Goal: Task Accomplishment & Management: Manage account settings

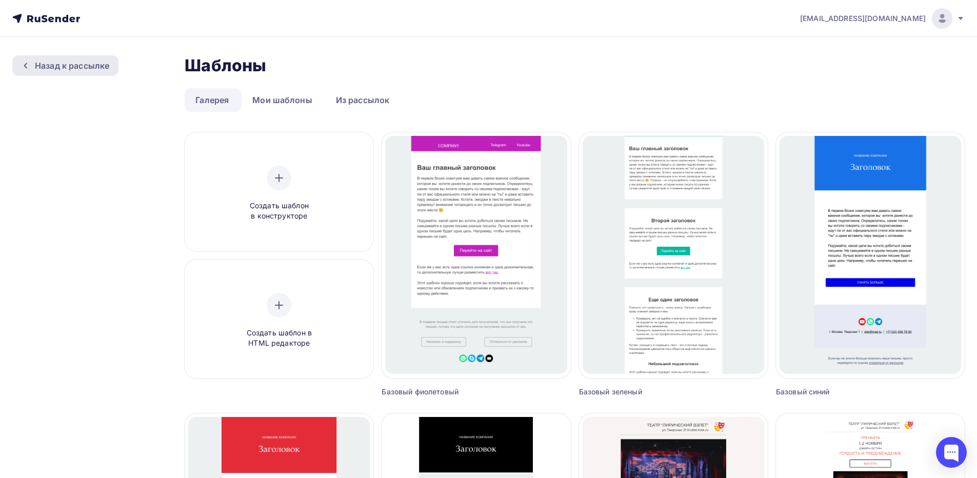
click at [79, 60] on div "Назад к рассылке" at bounding box center [72, 66] width 74 height 12
click at [65, 15] on icon at bounding box center [46, 18] width 68 height 12
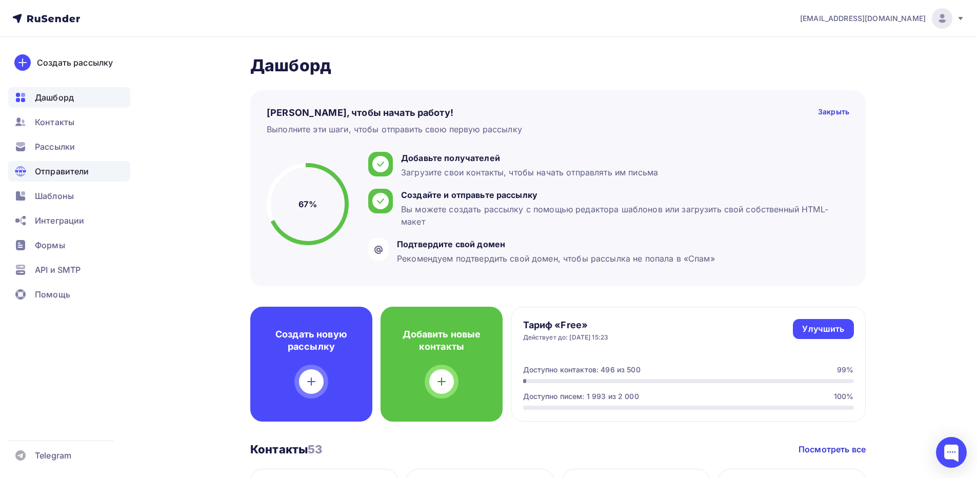
click at [67, 171] on span "Отправители" at bounding box center [62, 171] width 54 height 12
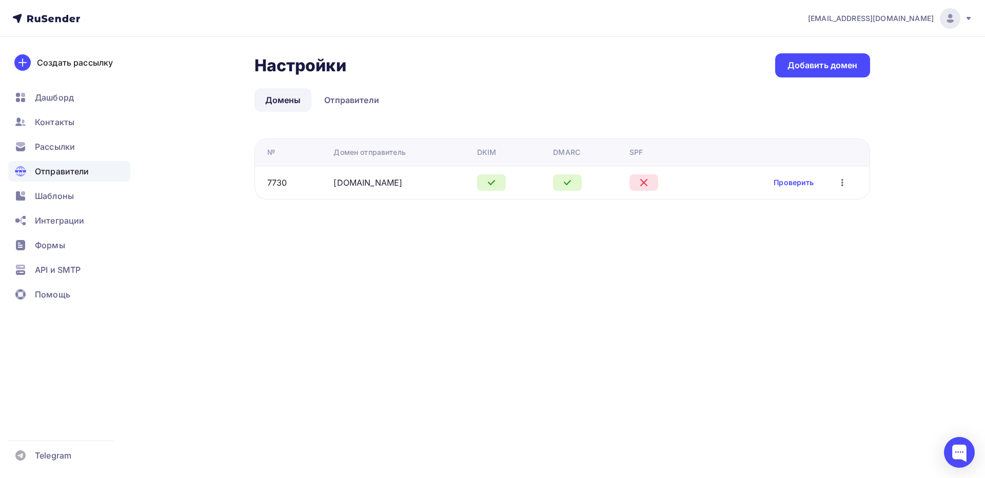
click at [841, 184] on icon "button" at bounding box center [842, 182] width 12 height 12
click at [813, 210] on div "Редактировать" at bounding box center [793, 209] width 98 height 12
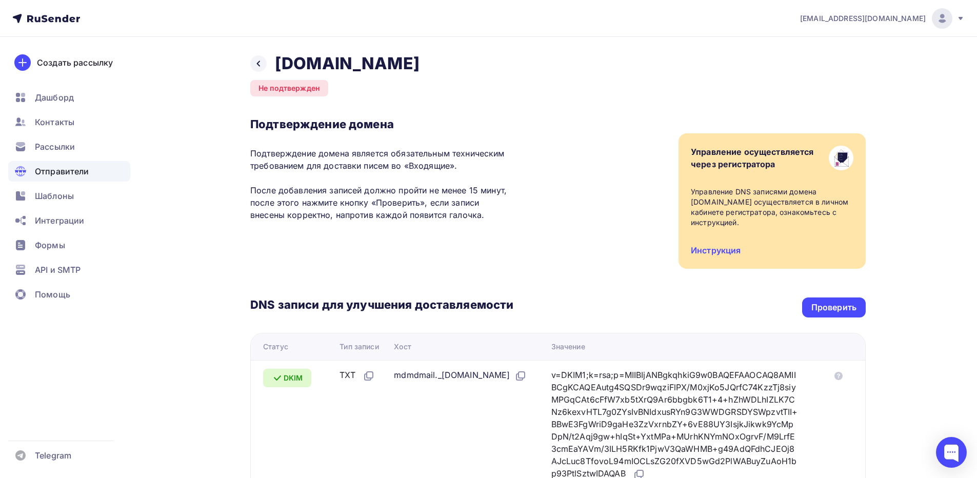
scroll to position [154, 0]
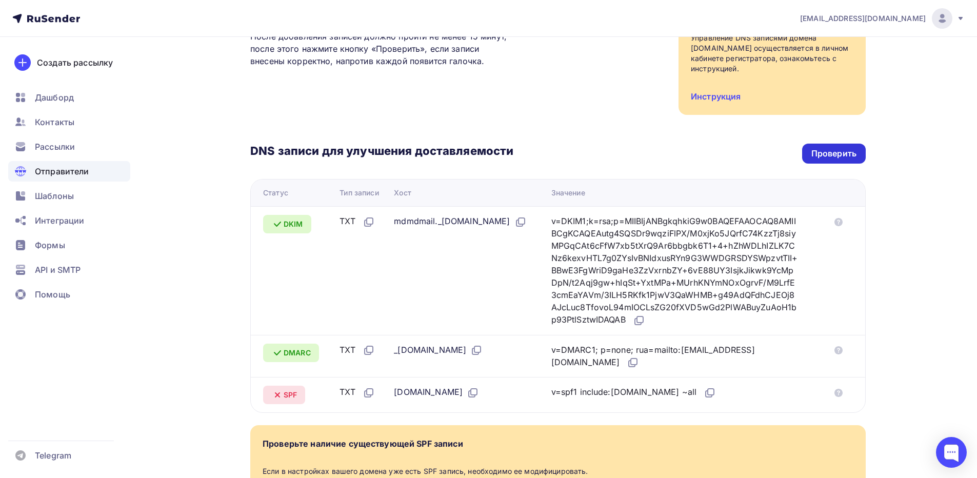
click at [840, 154] on div "Проверить" at bounding box center [834, 154] width 45 height 12
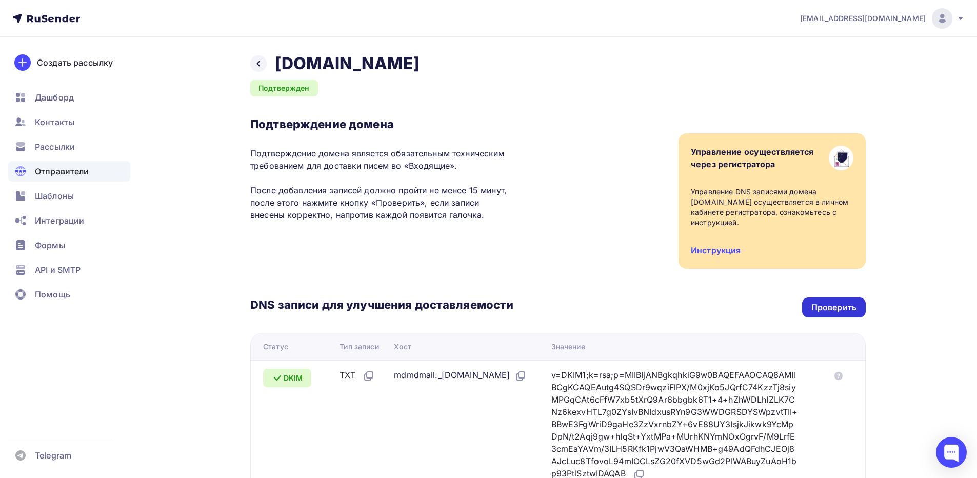
click at [841, 313] on div "Проверить" at bounding box center [834, 308] width 45 height 12
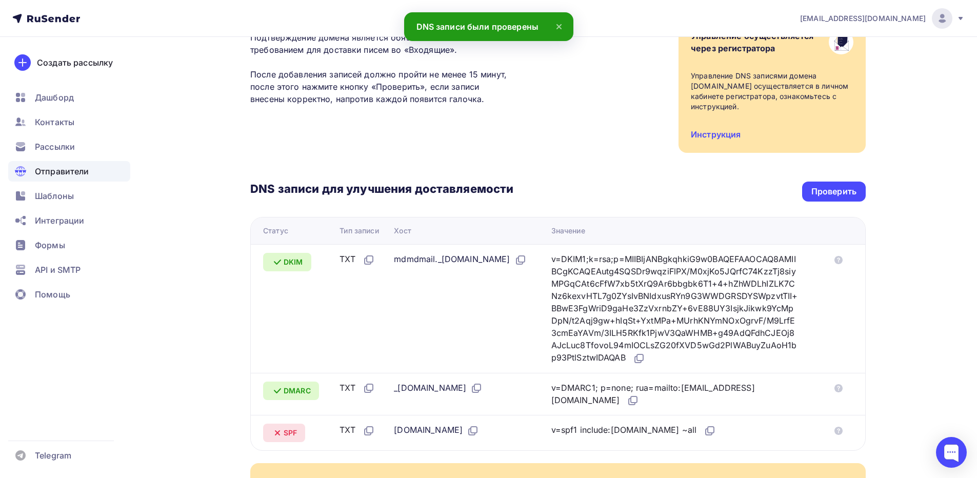
scroll to position [270, 0]
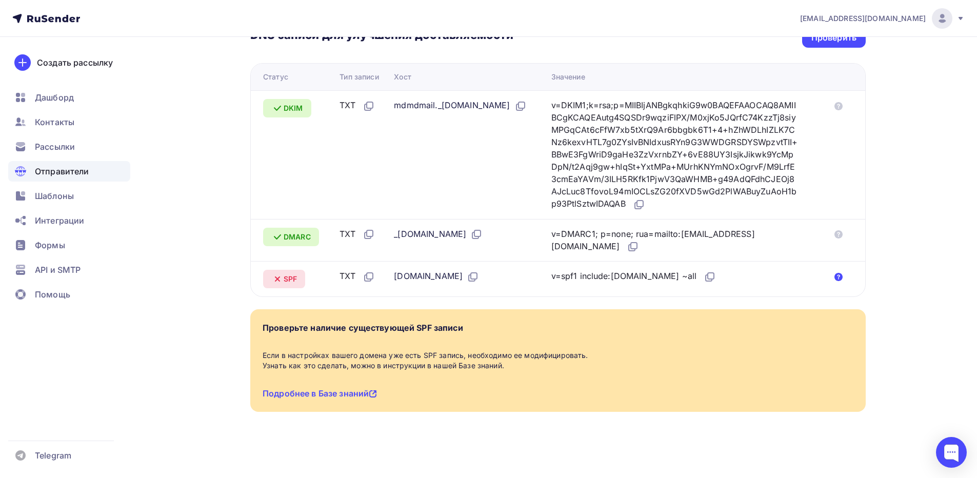
click at [840, 275] on icon at bounding box center [839, 277] width 8 height 8
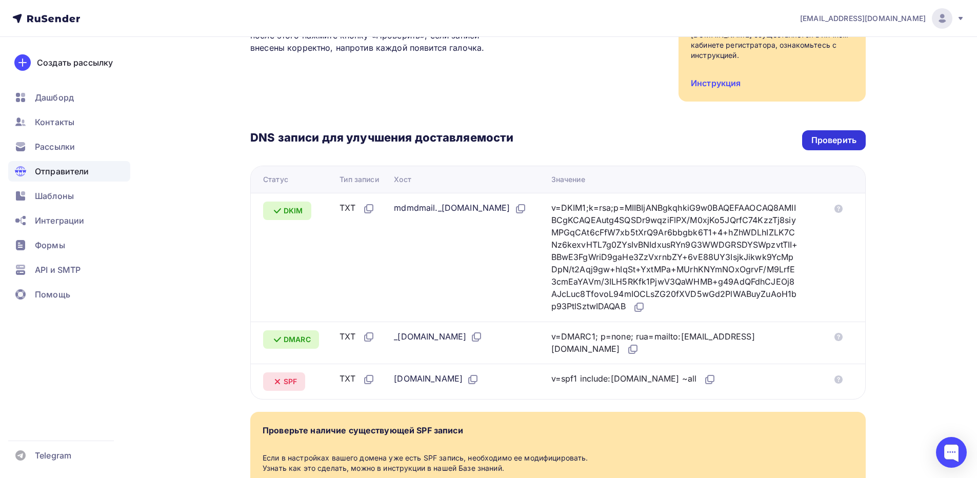
click at [826, 133] on div "Проверить" at bounding box center [834, 140] width 64 height 20
click at [829, 136] on div "Проверить" at bounding box center [834, 140] width 45 height 12
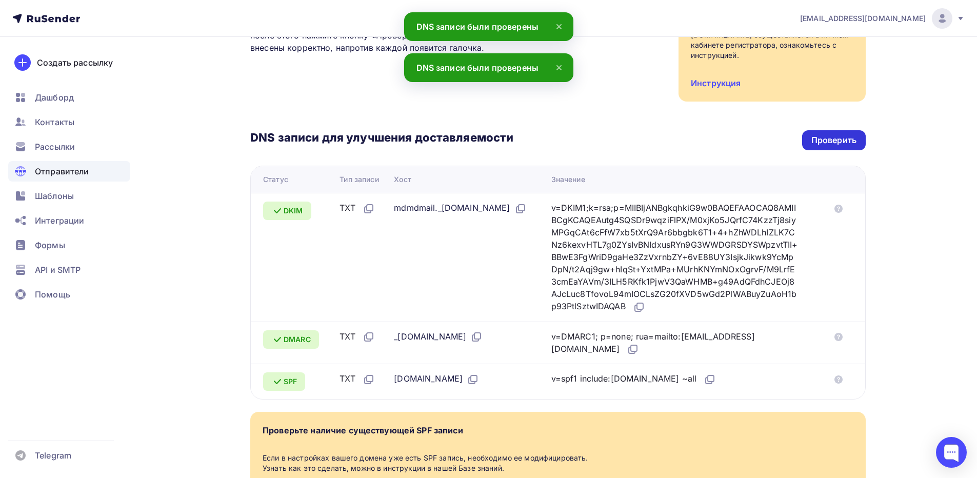
click at [827, 137] on div "Проверить" at bounding box center [834, 140] width 45 height 12
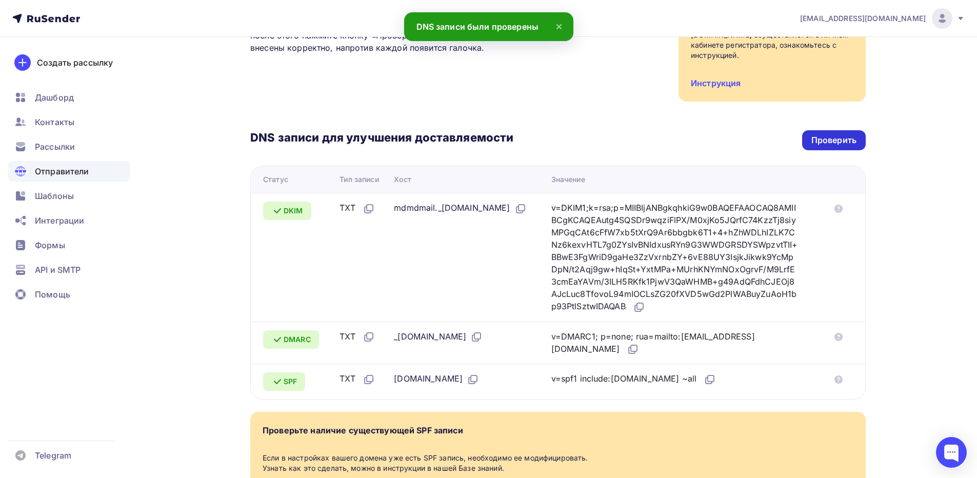
click at [838, 142] on div "Проверить" at bounding box center [834, 140] width 45 height 12
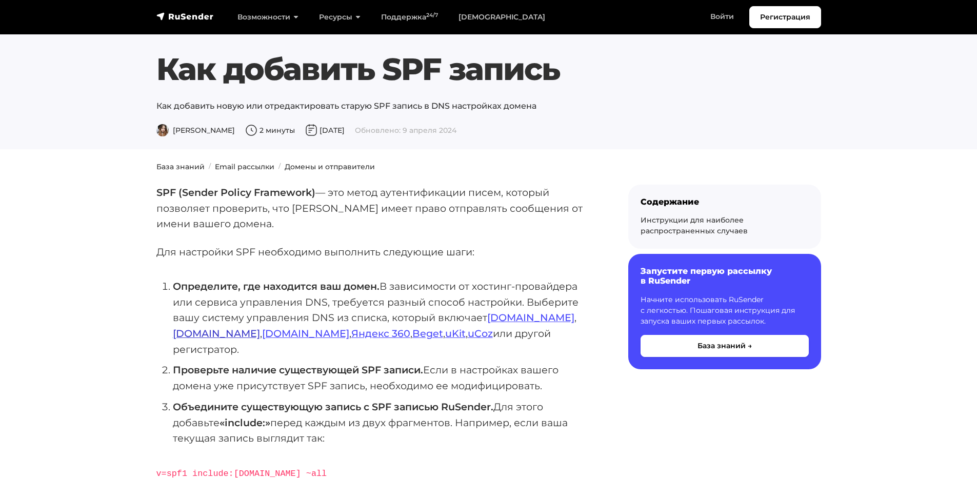
click at [260, 327] on link "Timeweb.ru" at bounding box center [216, 333] width 87 height 12
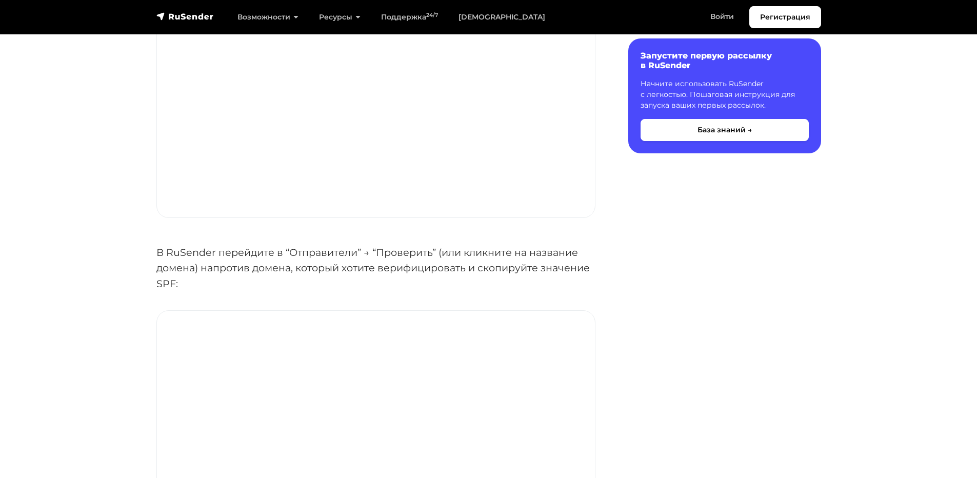
scroll to position [1385, 0]
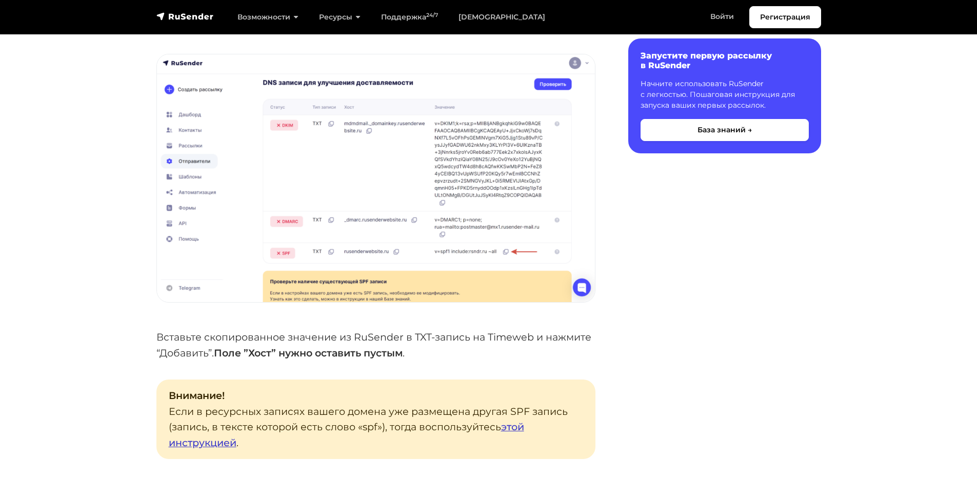
click at [215, 421] on link "этой инструкцией" at bounding box center [346, 435] width 355 height 28
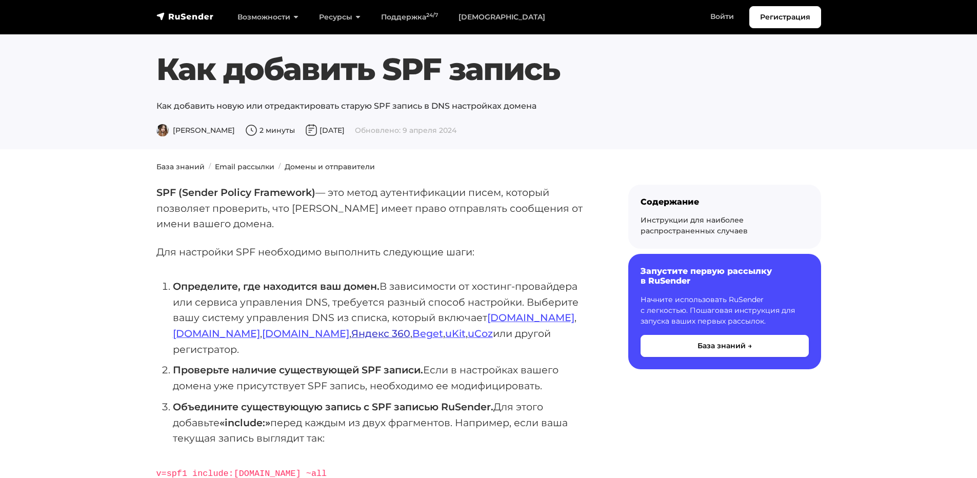
scroll to position [103, 0]
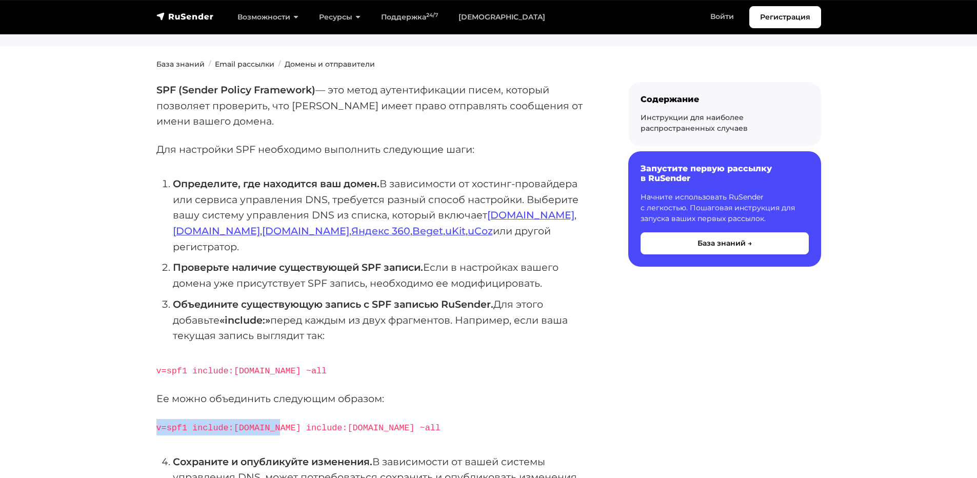
drag, startPoint x: 270, startPoint y: 410, endPoint x: 150, endPoint y: 409, distance: 120.0
copy code "v=spf1 include:[DOMAIN_NAME]"
click at [401, 419] on p "v=spf1 include:rsndr.ru include:domain.ru ~all" at bounding box center [375, 427] width 439 height 16
drag, startPoint x: 374, startPoint y: 410, endPoint x: 145, endPoint y: 413, distance: 229.3
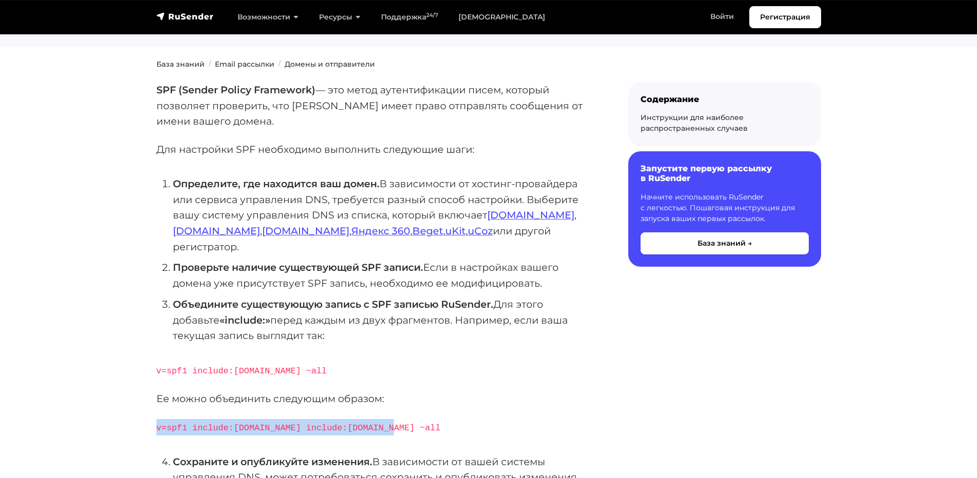
copy code "v=spf1 include:rsndr.ru include:domain.ru ~all"
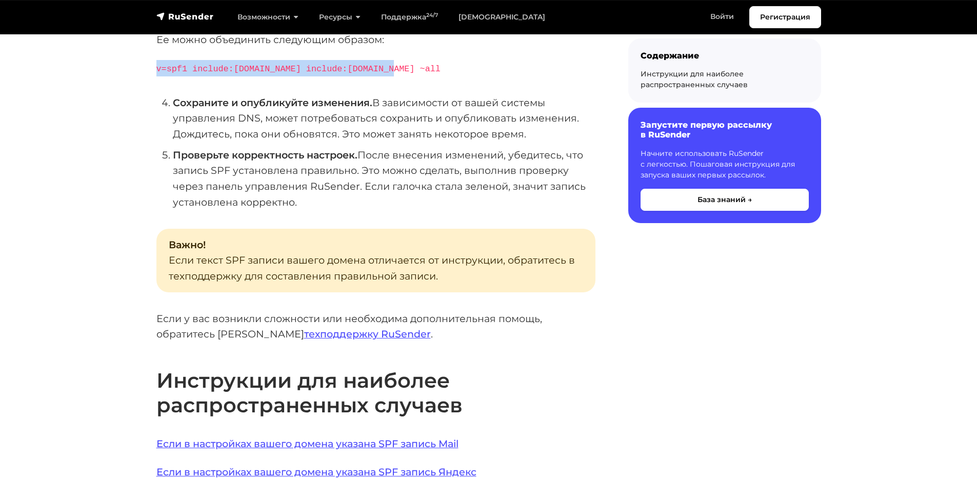
scroll to position [616, 0]
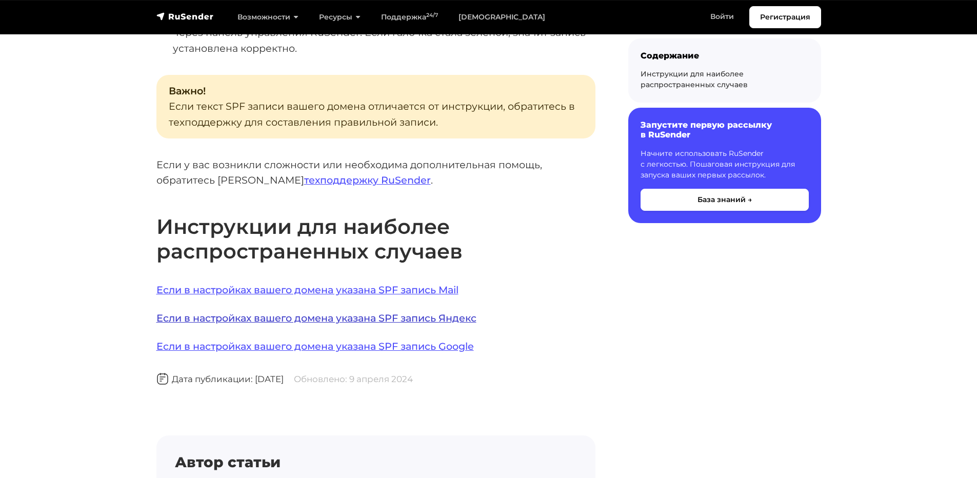
click at [346, 312] on link "Если в настройках вашего домена указана SPF запись Яндекс" at bounding box center [316, 318] width 320 height 12
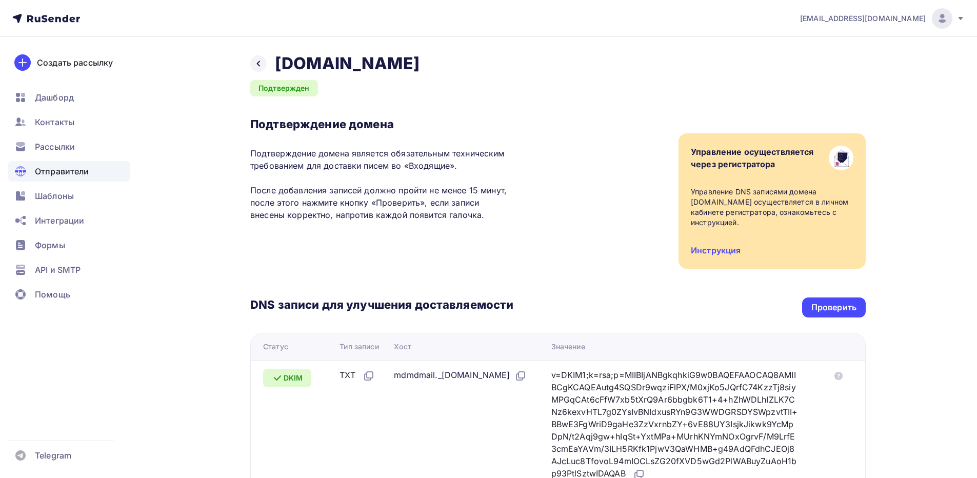
scroll to position [256, 0]
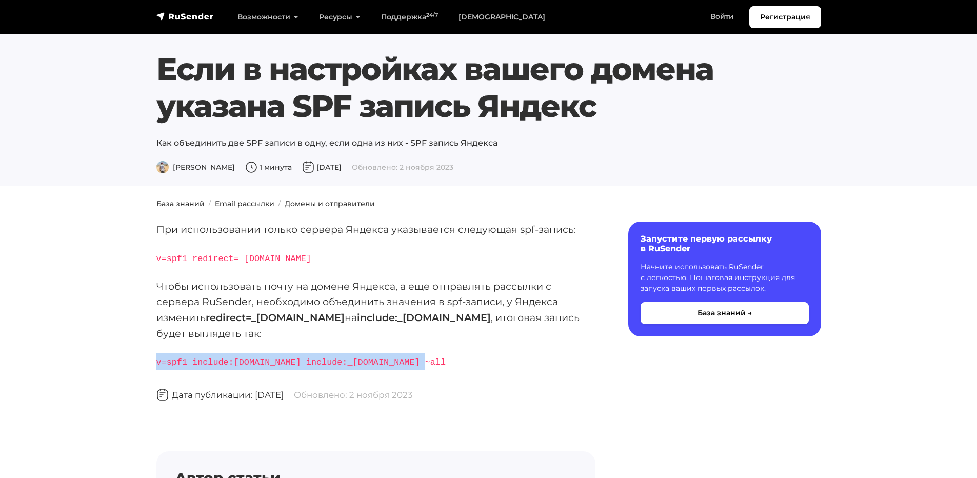
drag, startPoint x: 405, startPoint y: 360, endPoint x: 153, endPoint y: 364, distance: 251.4
click at [153, 364] on div "При использовании только сервера Яндекса указывается следующая spf-запись: v=sp…" at bounding box center [375, 409] width 451 height 375
copy code "v=spf1 include:rsndr.ru include:_spf.yandex.net ~all"
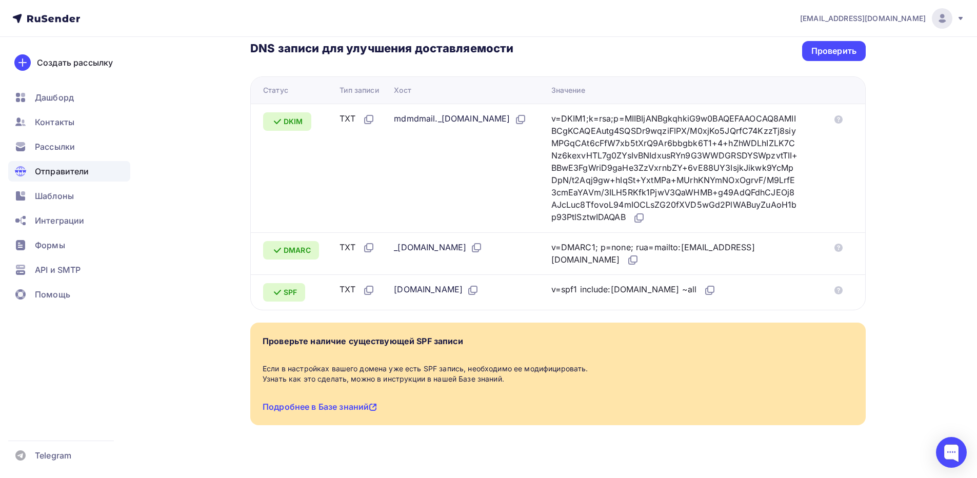
scroll to position [154, 0]
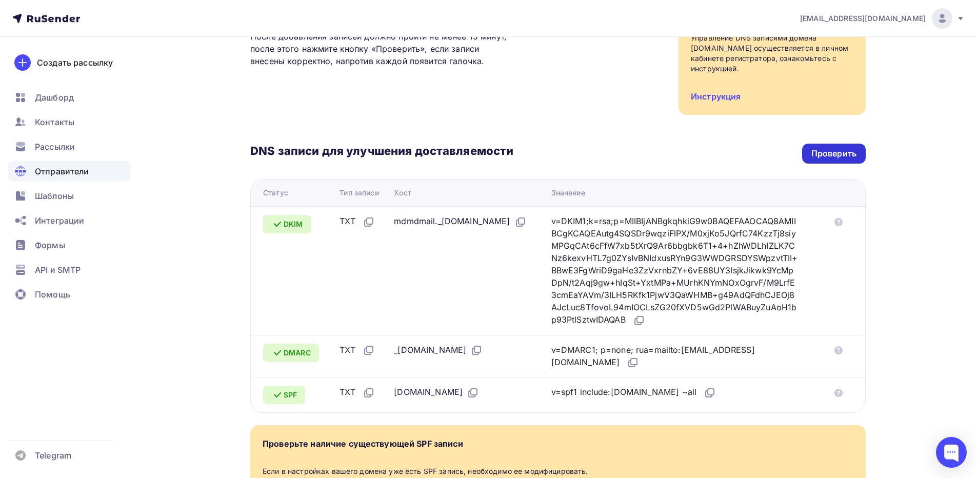
click at [839, 152] on div "Проверить" at bounding box center [834, 154] width 45 height 12
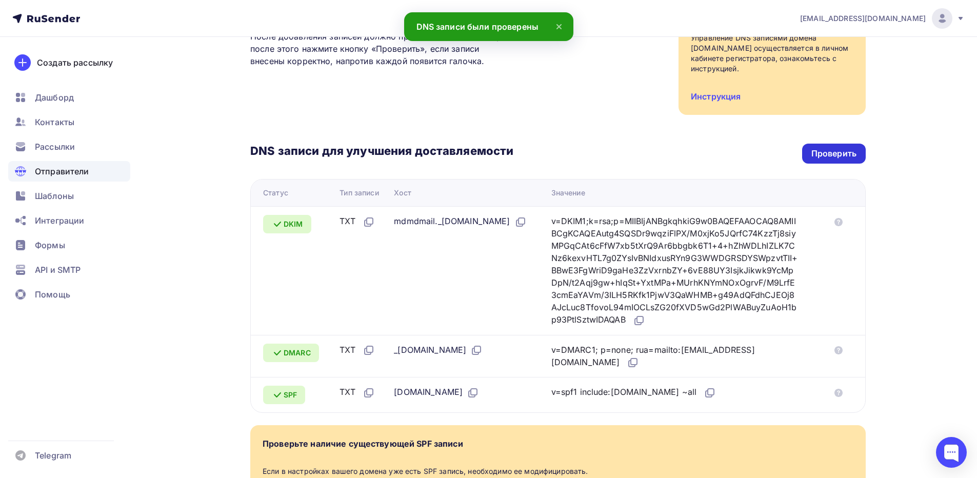
click at [839, 152] on div "Проверить" at bounding box center [834, 154] width 45 height 12
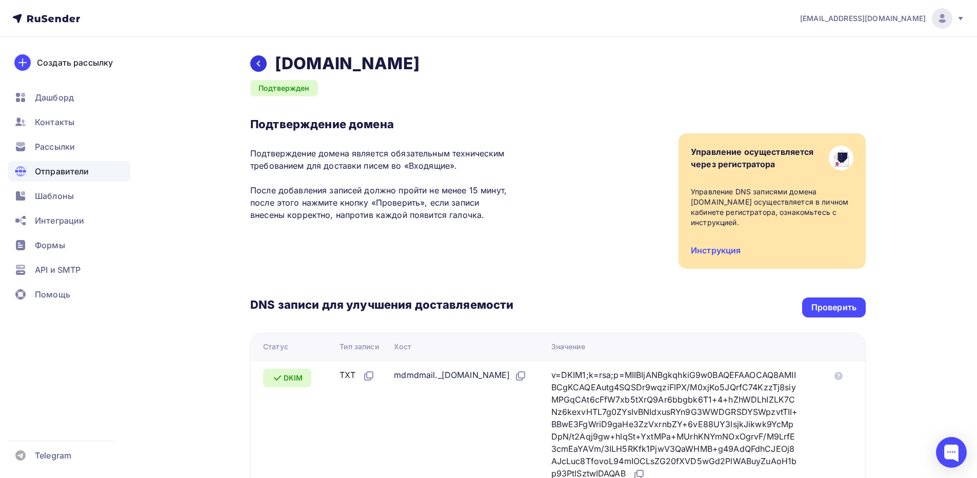
click at [261, 62] on icon at bounding box center [258, 64] width 8 height 8
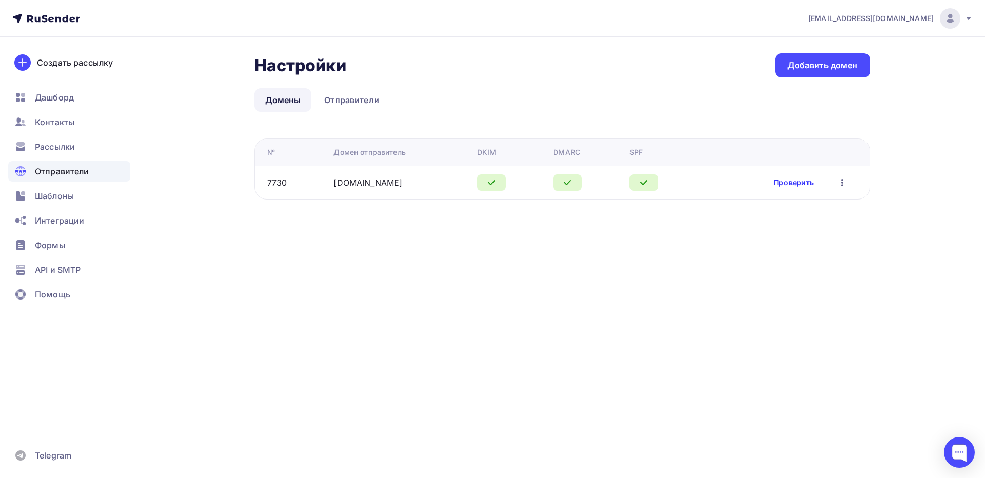
click at [795, 182] on link "Проверить" at bounding box center [794, 182] width 40 height 10
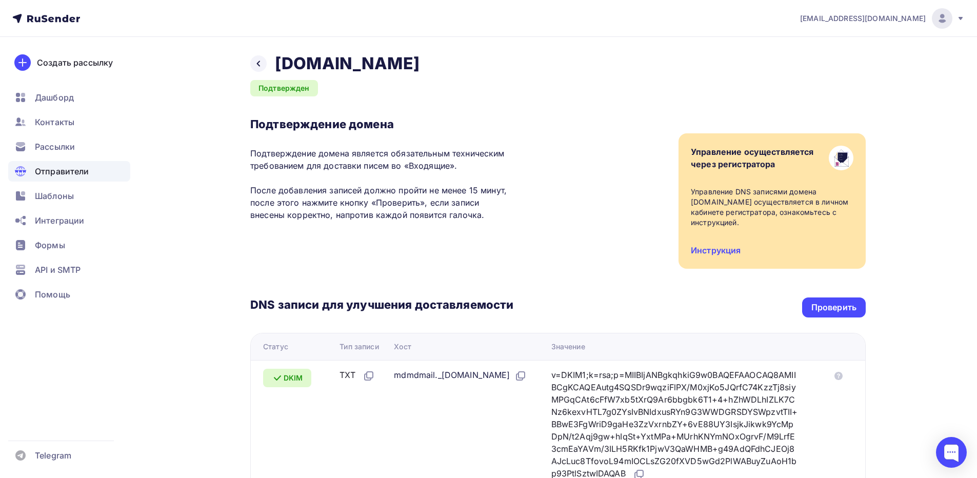
scroll to position [270, 0]
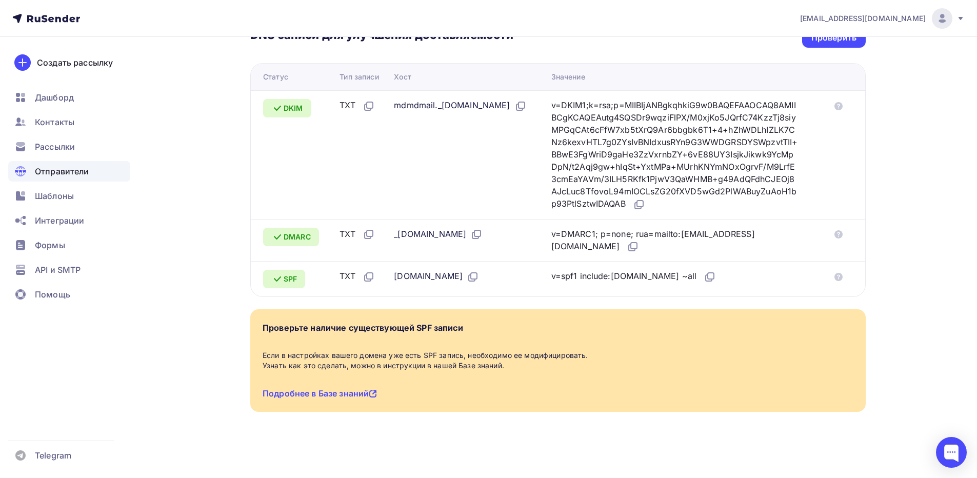
click at [280, 281] on icon at bounding box center [277, 279] width 12 height 12
